Goal: Find contact information: Find contact information

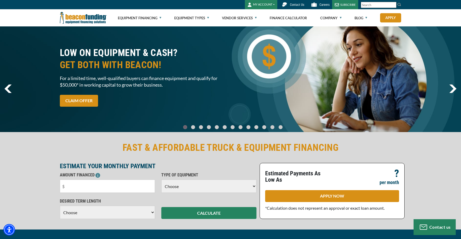
click at [297, 1] on link "Contact Us" at bounding box center [293, 4] width 30 height 9
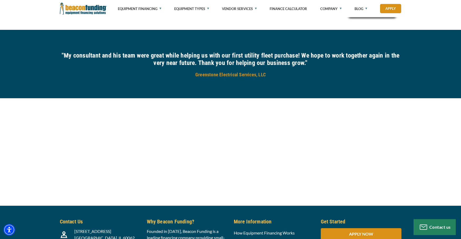
scroll to position [567, 0]
